Goal: Task Accomplishment & Management: Complete application form

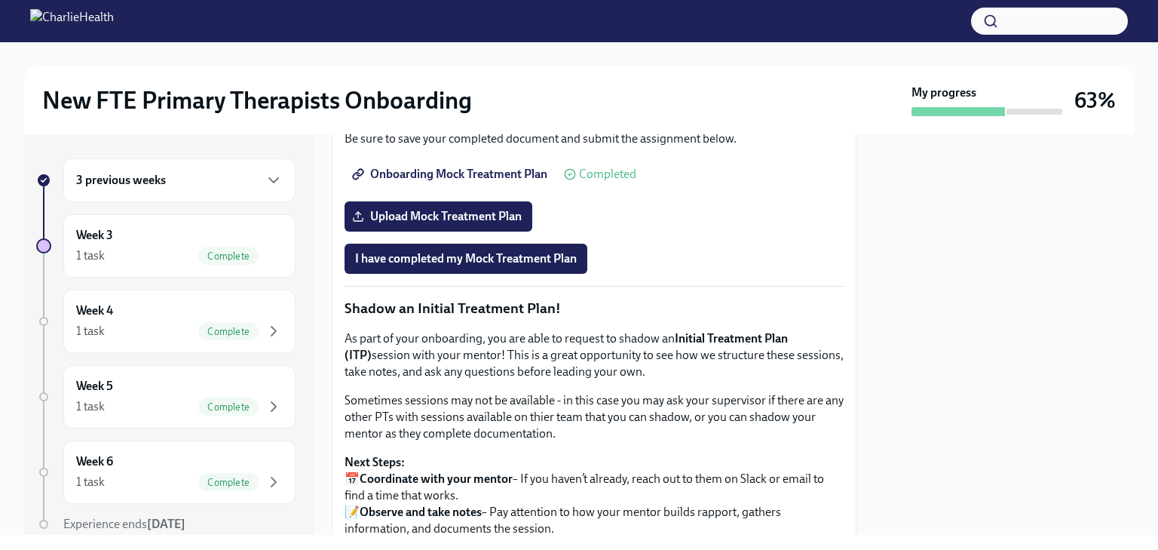
scroll to position [1186, 0]
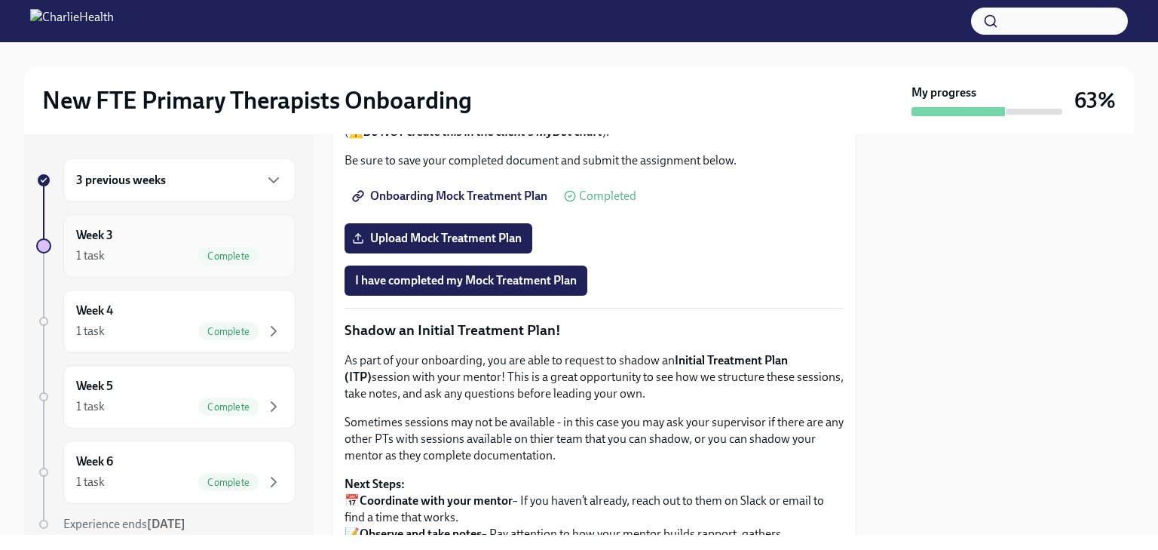
click at [146, 267] on div "Week 3 1 task Complete" at bounding box center [179, 245] width 232 height 63
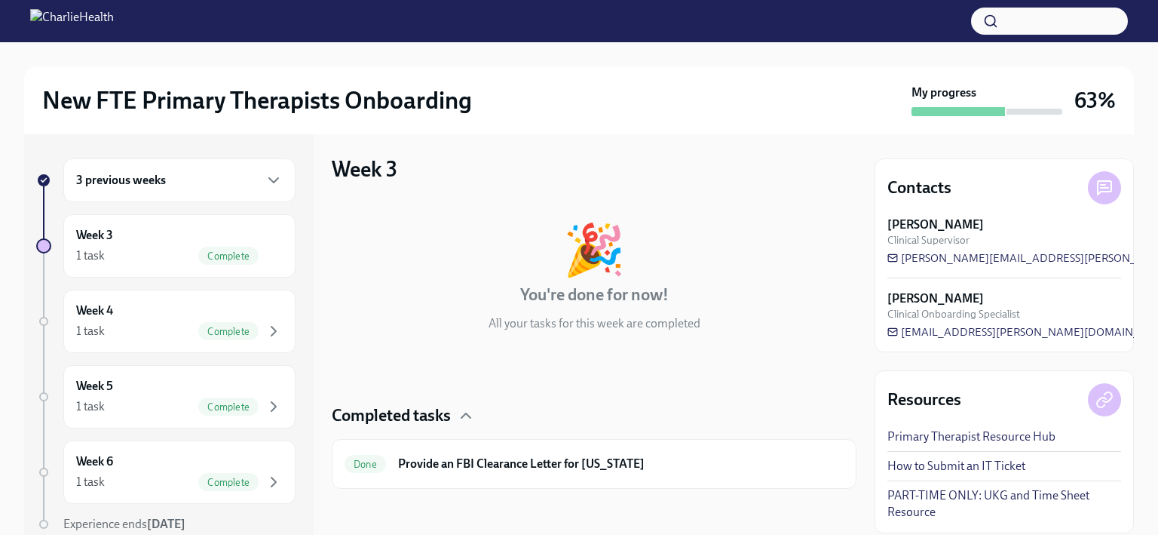
scroll to position [5, 0]
click at [139, 329] on div "1 task Complete" at bounding box center [179, 331] width 207 height 18
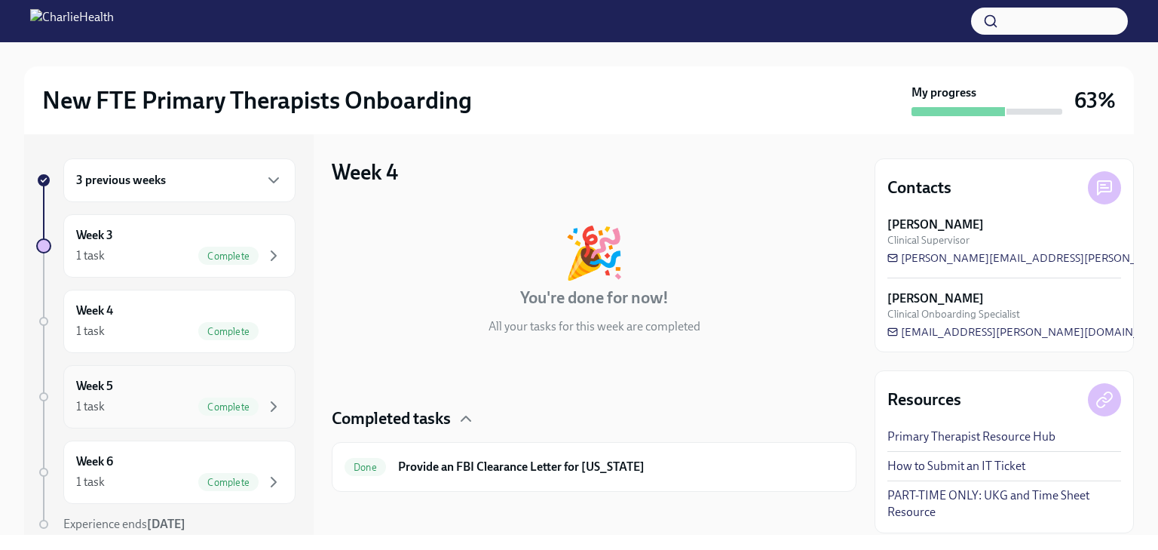
click at [198, 399] on div "Complete" at bounding box center [240, 406] width 84 height 18
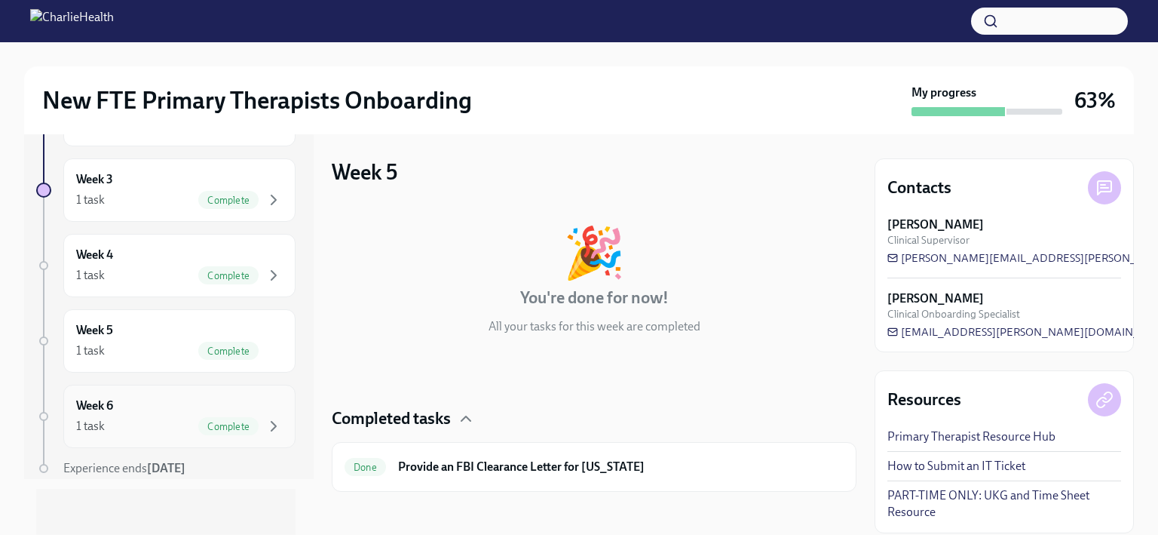
click at [225, 430] on div "Complete" at bounding box center [228, 426] width 60 height 18
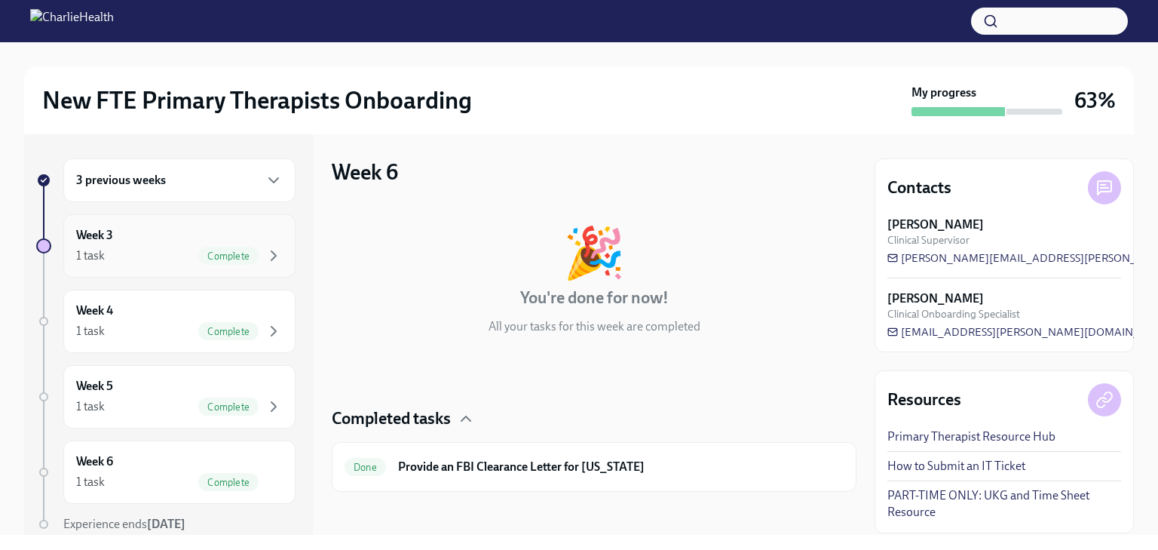
click at [142, 263] on div "1 task Complete" at bounding box center [179, 256] width 207 height 18
click at [140, 192] on div "3 previous weeks" at bounding box center [179, 180] width 232 height 44
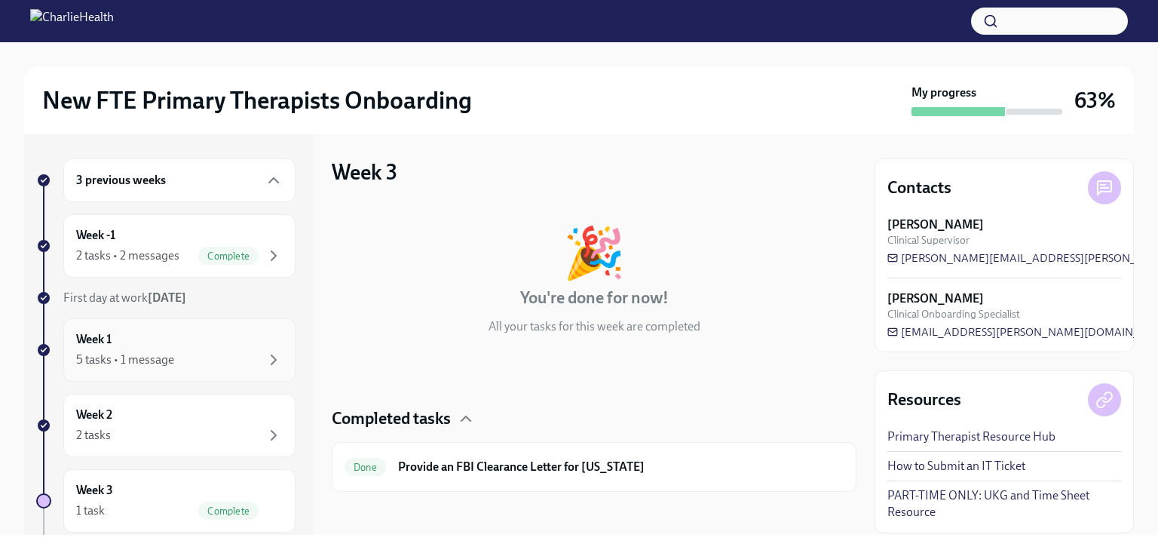
scroll to position [75, 0]
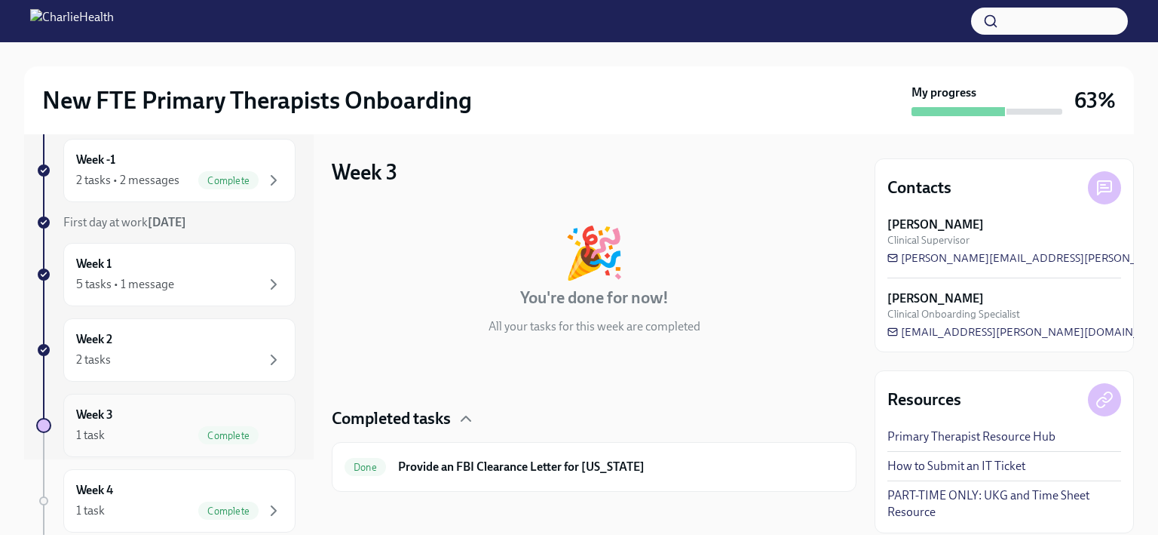
click at [115, 421] on div "Week 3 1 task Complete" at bounding box center [179, 425] width 207 height 38
click at [201, 375] on div "Week 2 2 tasks" at bounding box center [179, 349] width 232 height 63
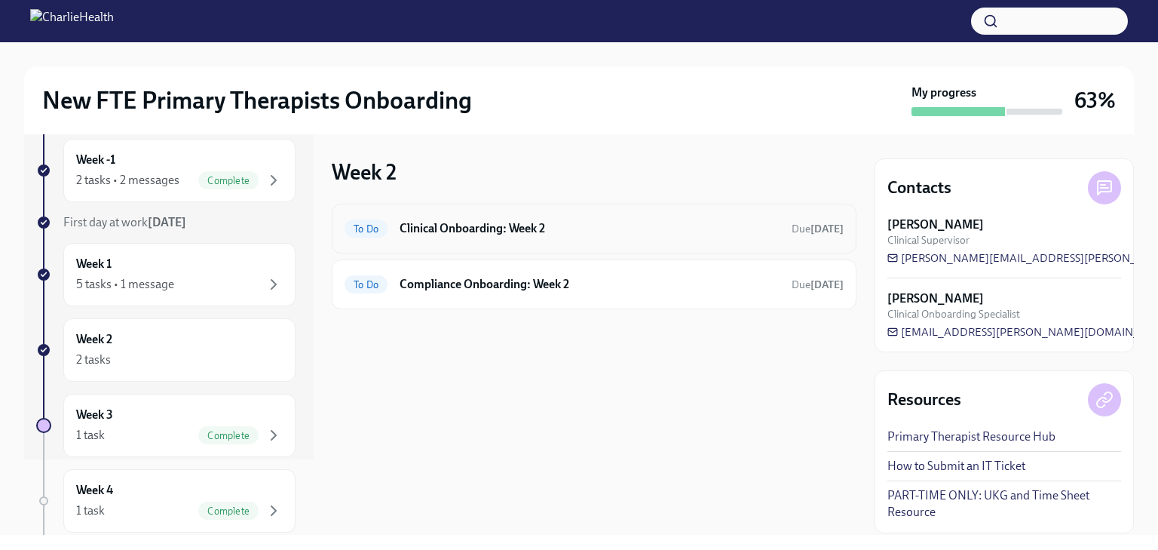
click at [519, 239] on div "To Do Clinical Onboarding: Week 2 Due [DATE]" at bounding box center [594, 228] width 499 height 24
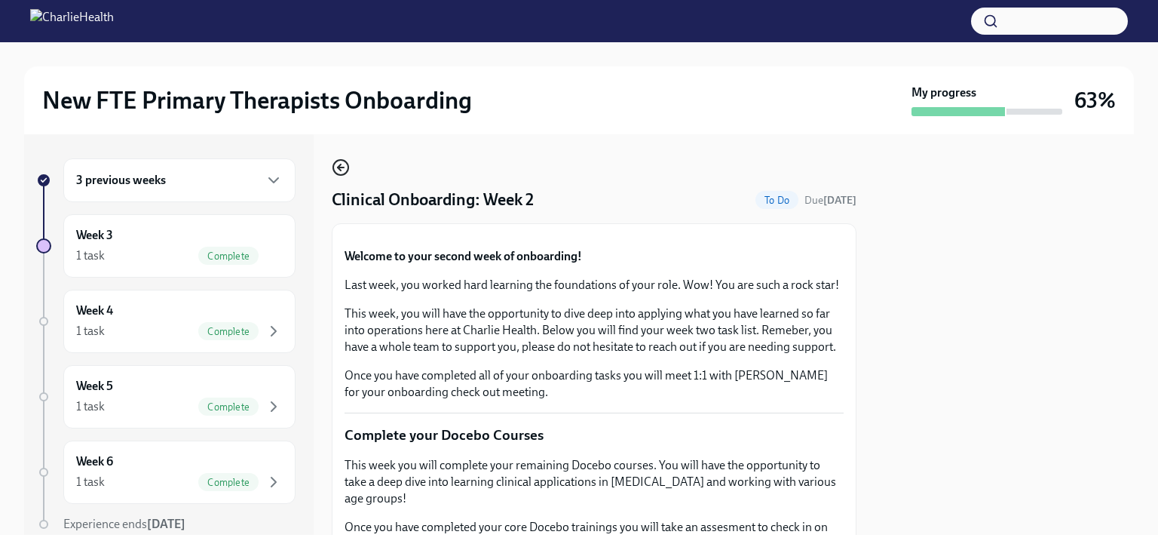
click at [342, 170] on icon "button" at bounding box center [341, 167] width 18 height 18
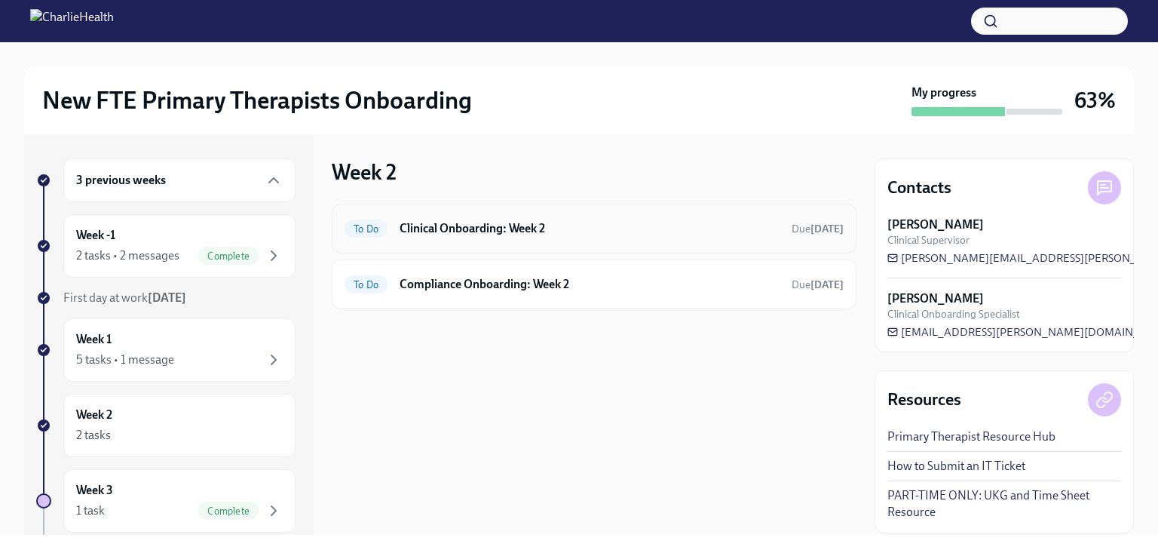
click at [565, 217] on div "To Do Clinical Onboarding: Week 2 Due [DATE]" at bounding box center [594, 228] width 499 height 24
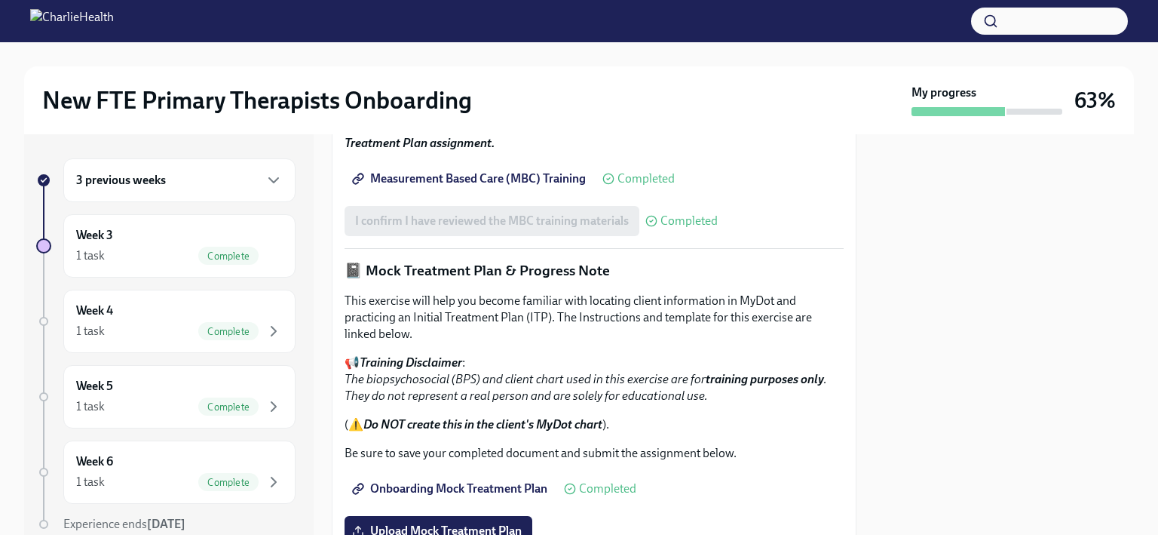
scroll to position [809, 0]
